Goal: Check status: Check status

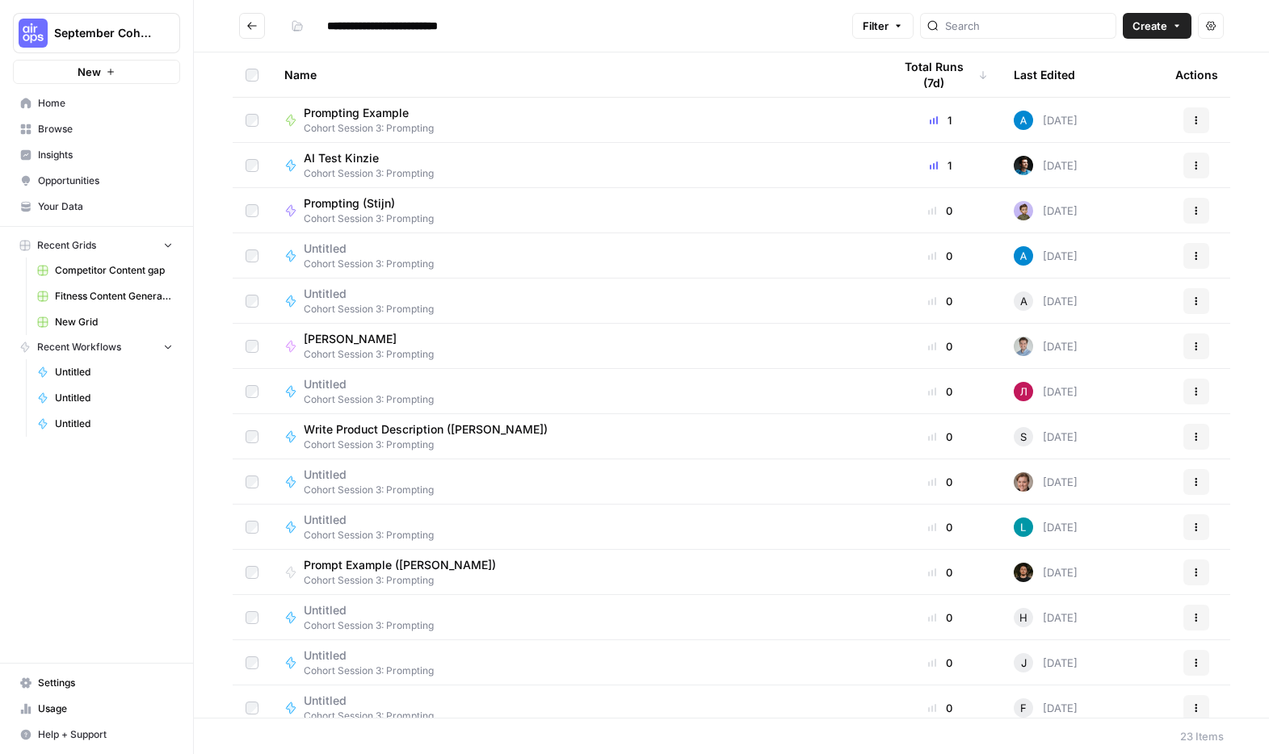
click at [407, 122] on span "Cohort Session 3: Prompting" at bounding box center [369, 128] width 130 height 15
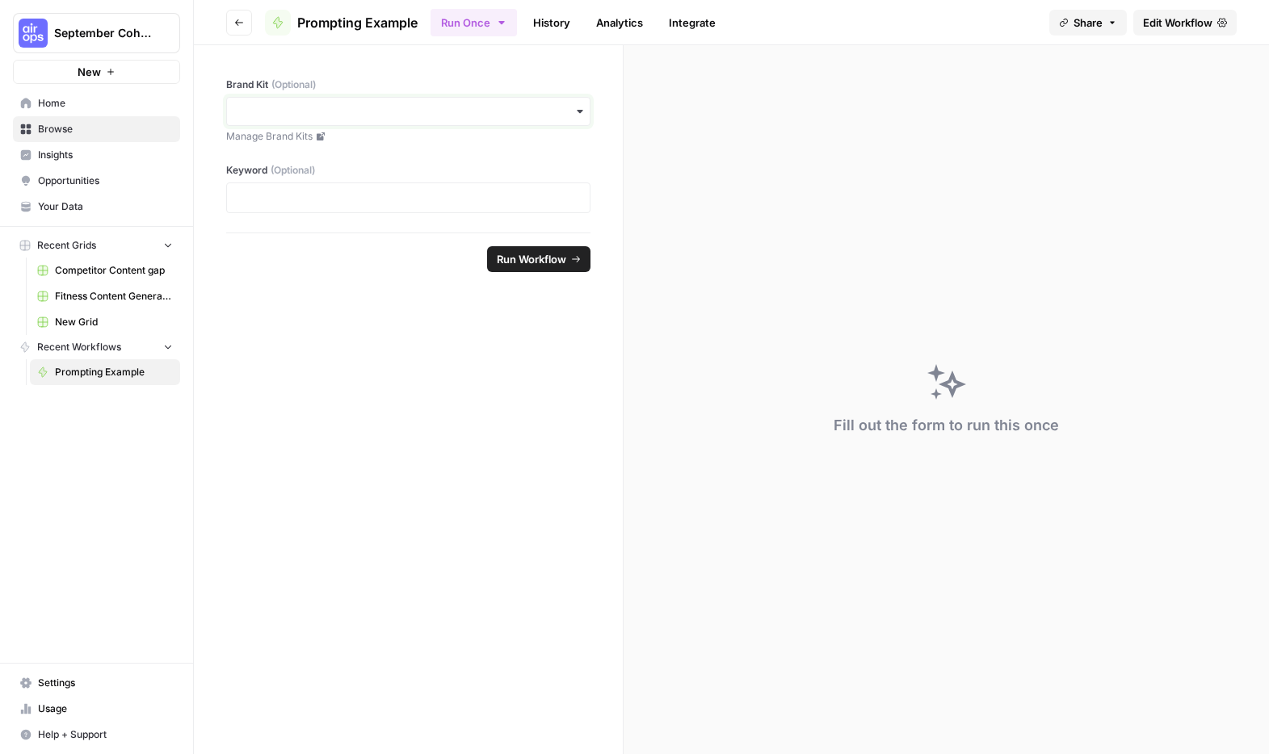
click at [391, 106] on input "Brand Kit (Optional)" at bounding box center [408, 111] width 343 height 16
click at [367, 200] on p at bounding box center [408, 198] width 343 height 16
